Goal: Task Accomplishment & Management: Use online tool/utility

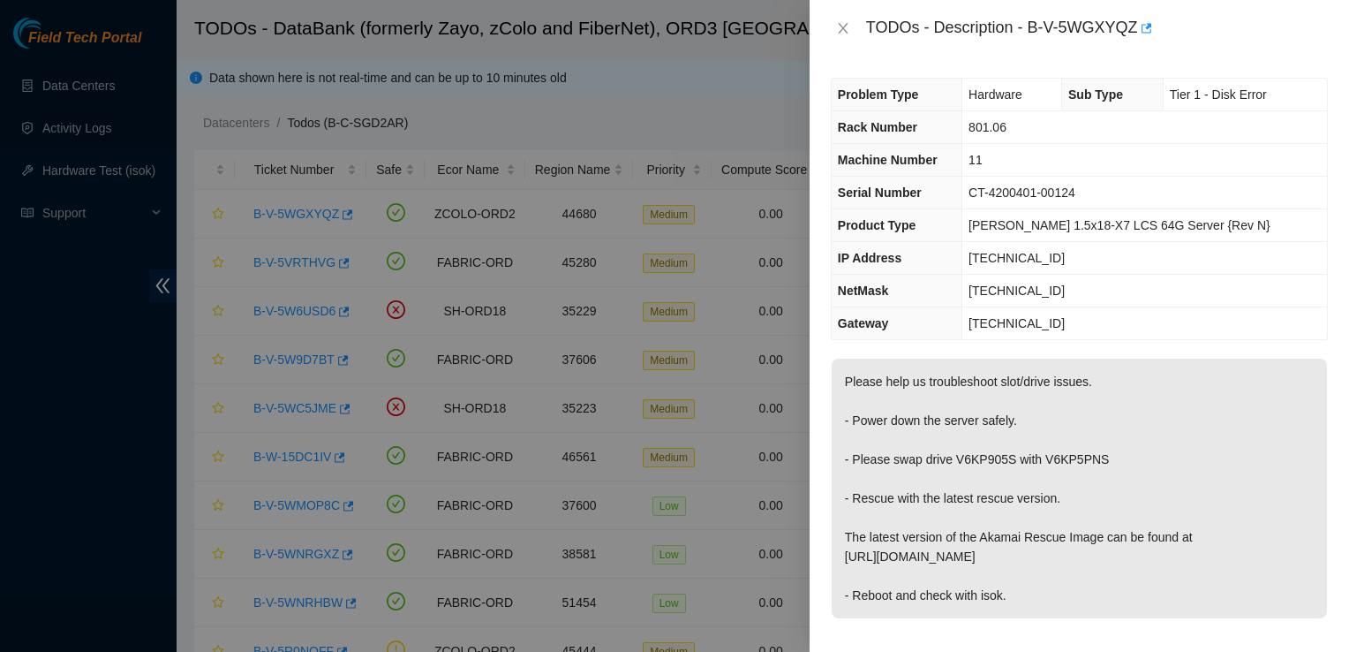
scroll to position [145, 0]
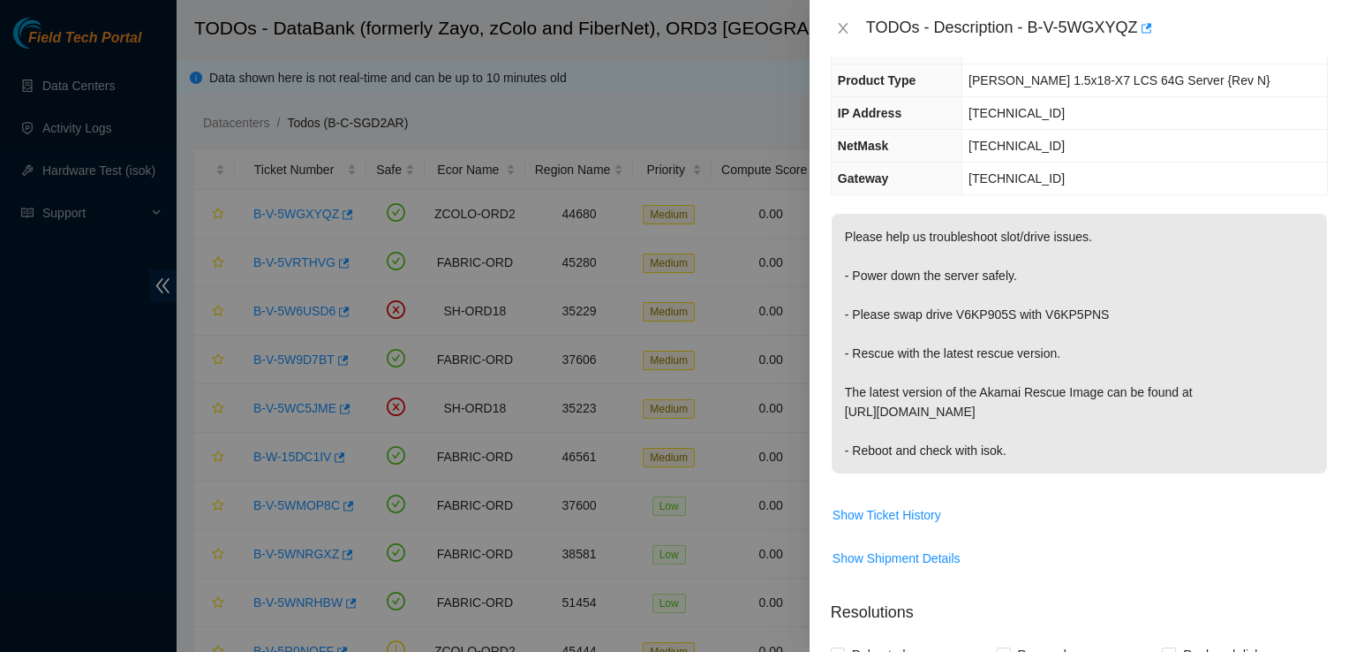
click at [905, 7] on div "TODOs - Description - B-V-5WGXYQZ" at bounding box center [1079, 28] width 539 height 57
click at [951, 279] on p "Please help us troubleshoot slot/drive issues. - Power down the server safely. …" at bounding box center [1079, 344] width 495 height 260
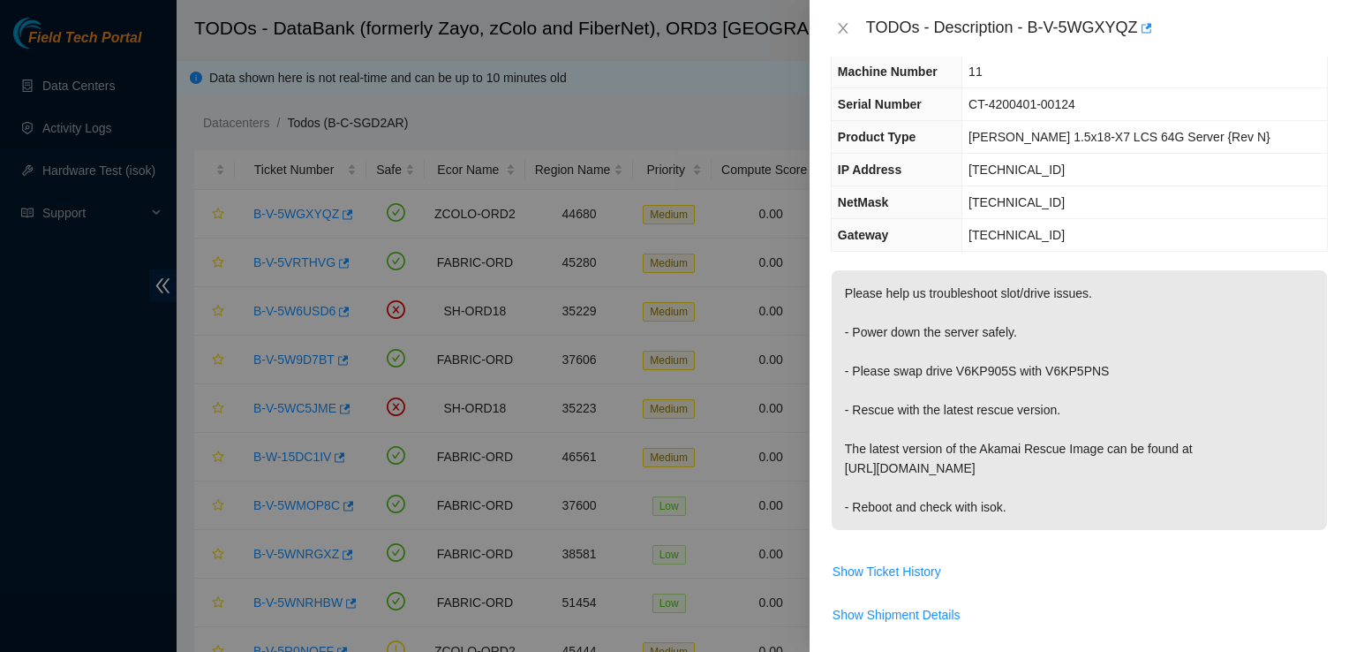
scroll to position [74, 0]
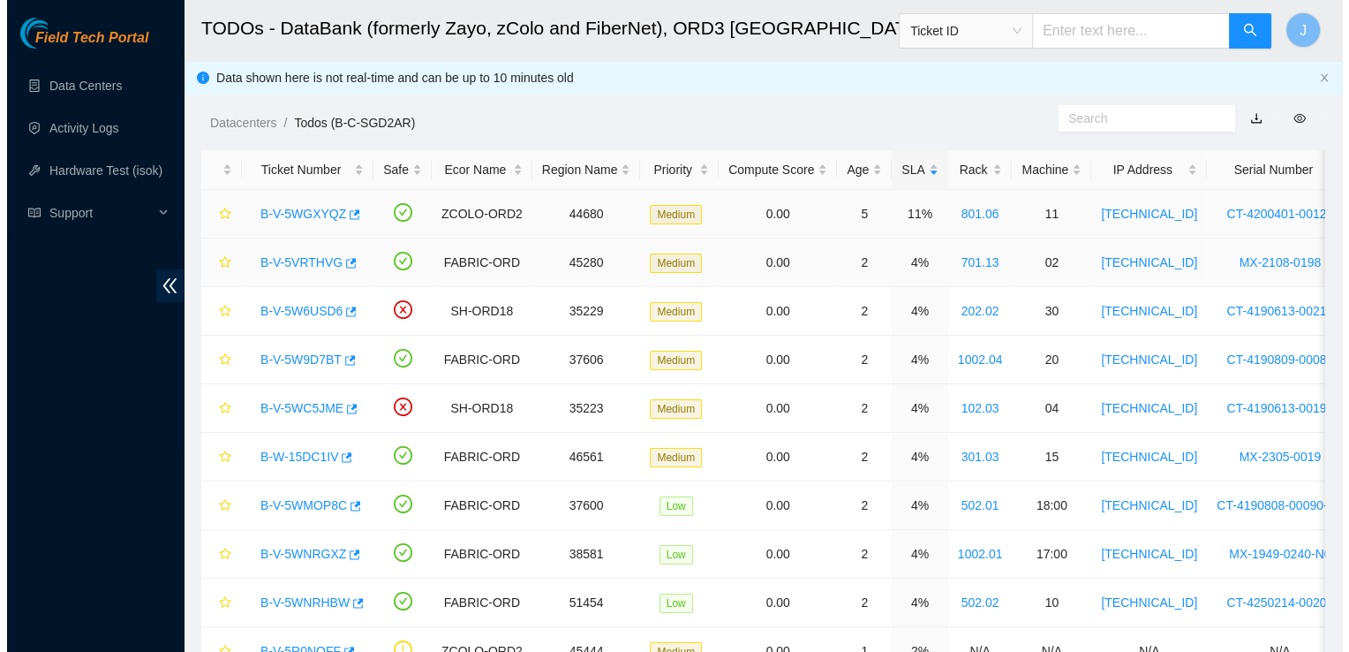
scroll to position [216, 0]
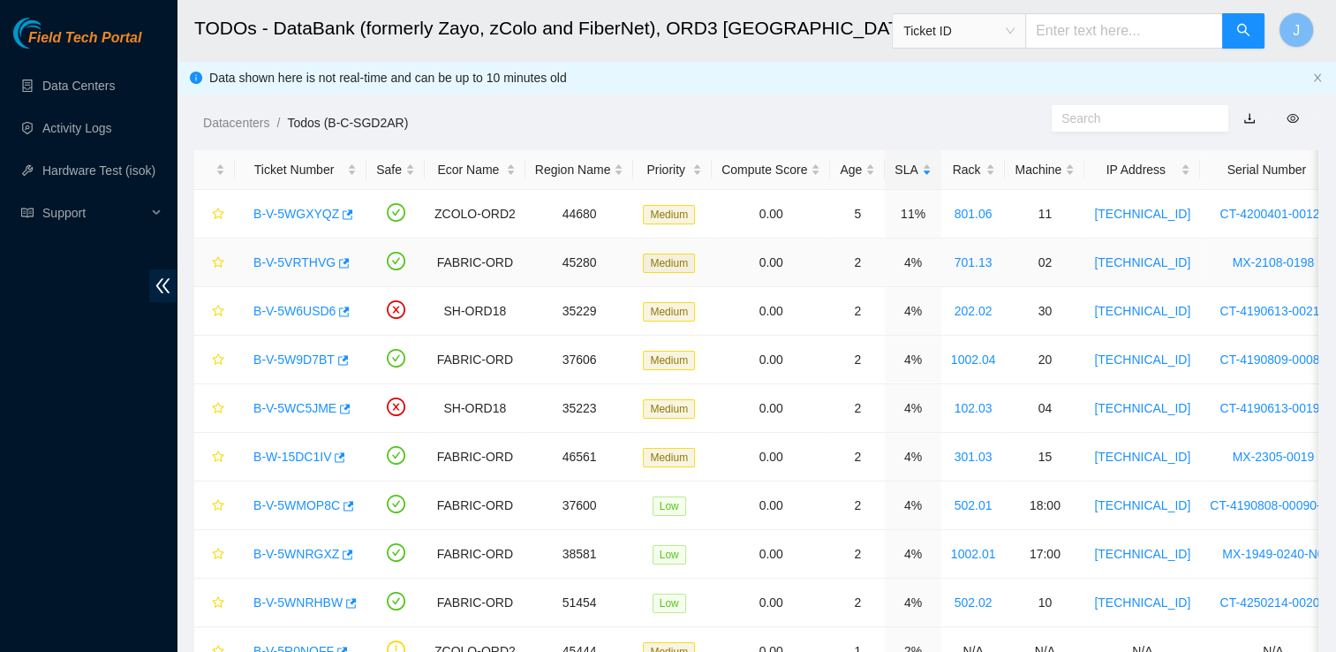
click at [311, 267] on link "B-V-5VRTHVG" at bounding box center [294, 262] width 82 height 14
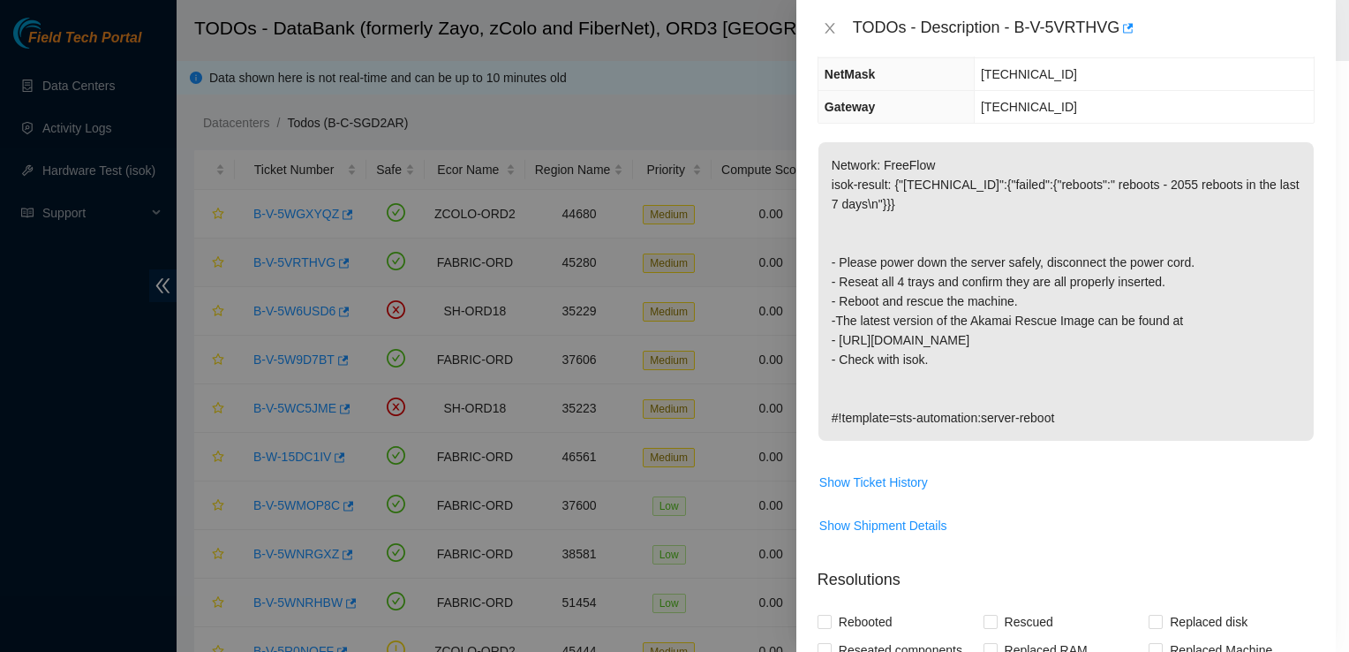
scroll to position [159, 0]
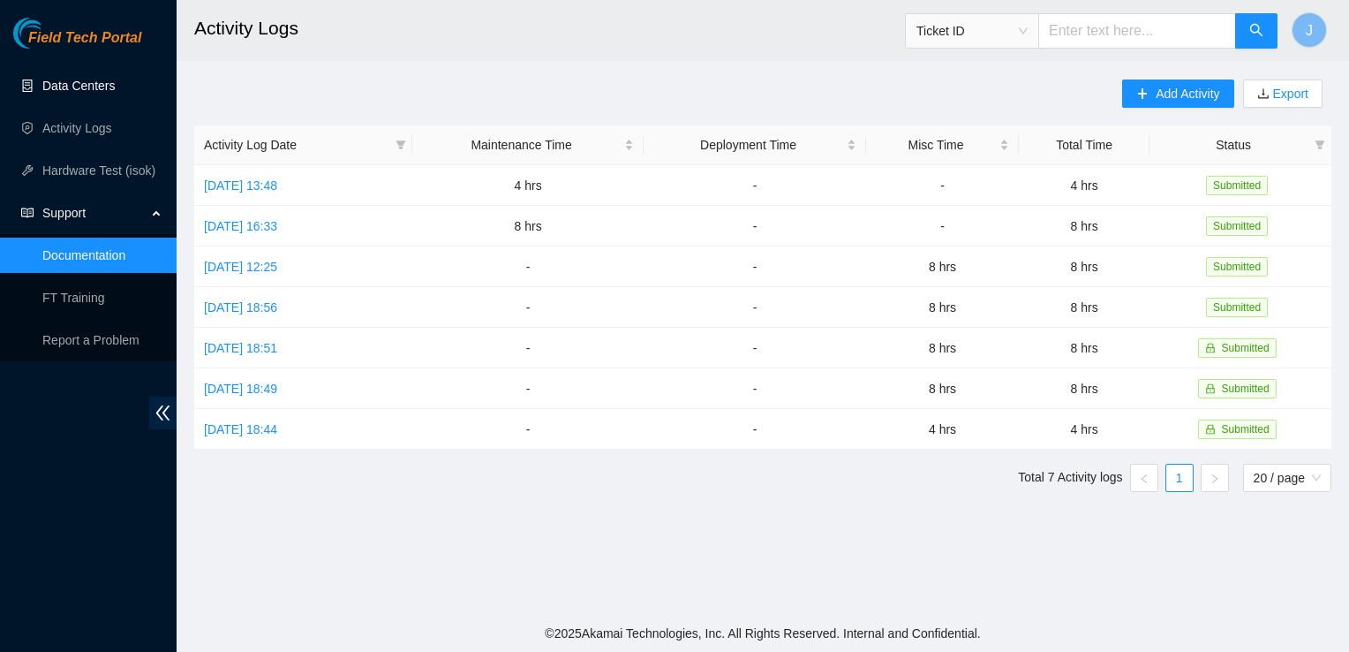
click at [106, 93] on link "Data Centers" at bounding box center [78, 86] width 72 height 14
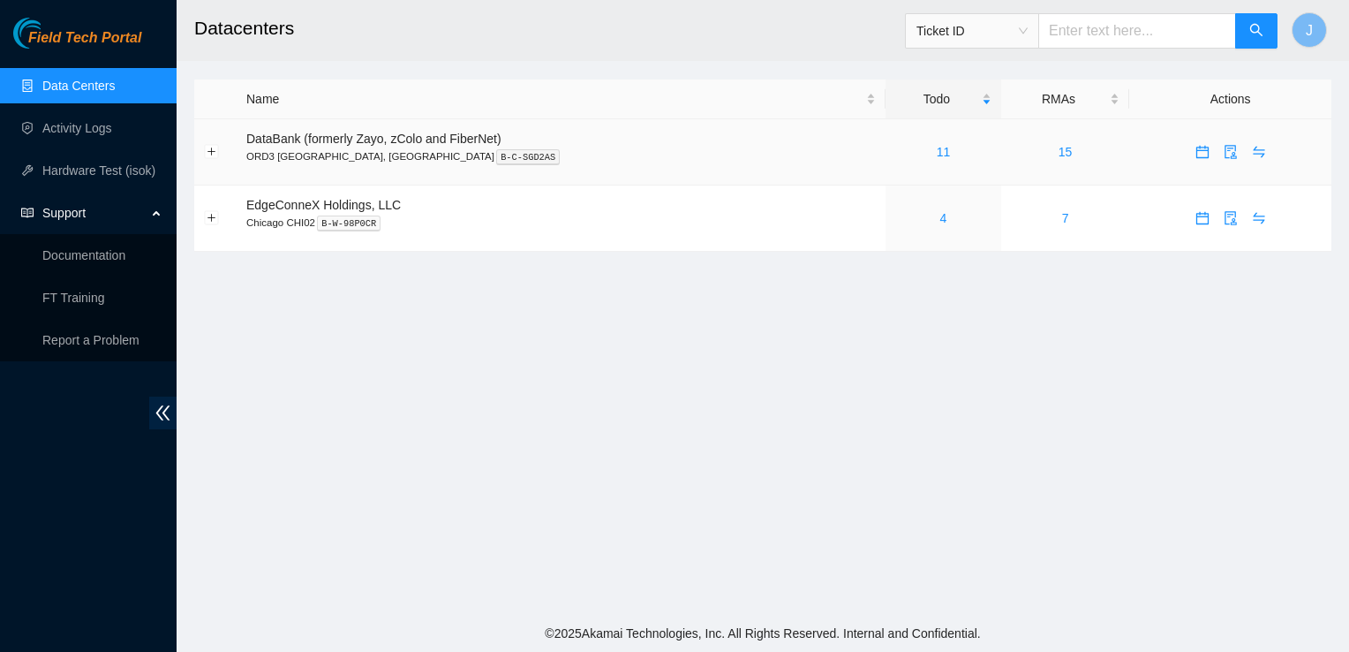
click at [343, 140] on span "DataBank (formerly Zayo, zColo and FiberNet)" at bounding box center [373, 139] width 255 height 14
click at [908, 154] on div "11" at bounding box center [943, 151] width 96 height 19
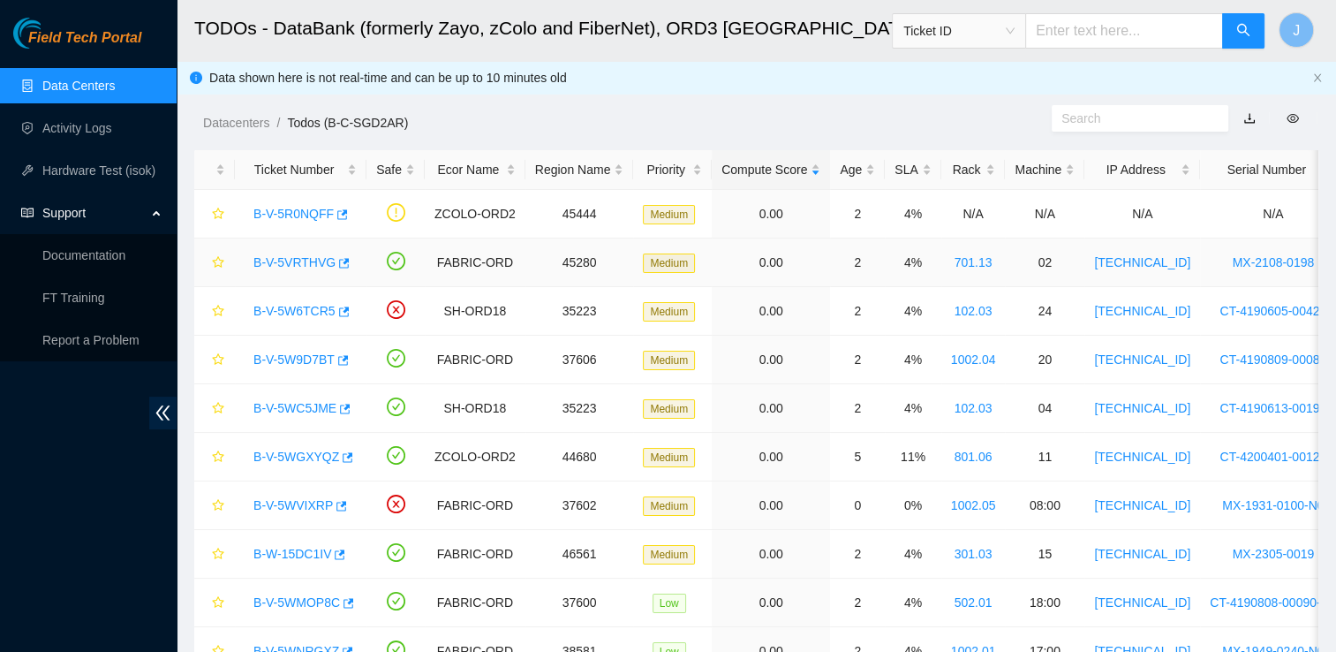
click at [306, 263] on link "B-V-5VRTHVG" at bounding box center [294, 262] width 82 height 14
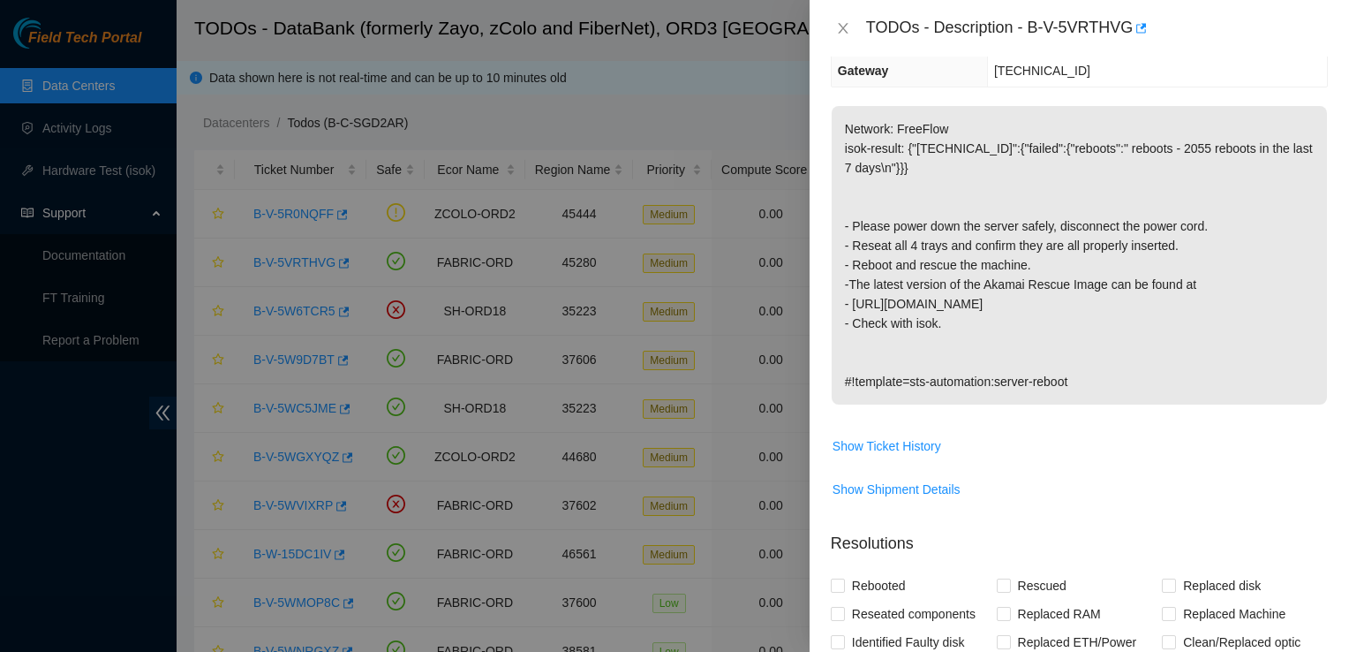
scroll to position [253, 0]
